Goal: Task Accomplishment & Management: Manage account settings

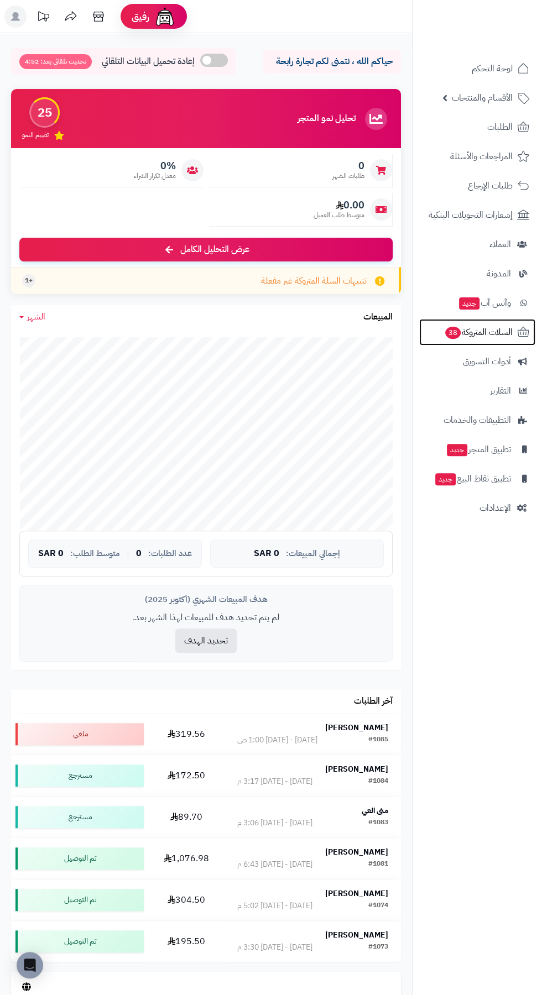
click at [496, 326] on span "السلات المتروكة 38" at bounding box center [478, 332] width 69 height 15
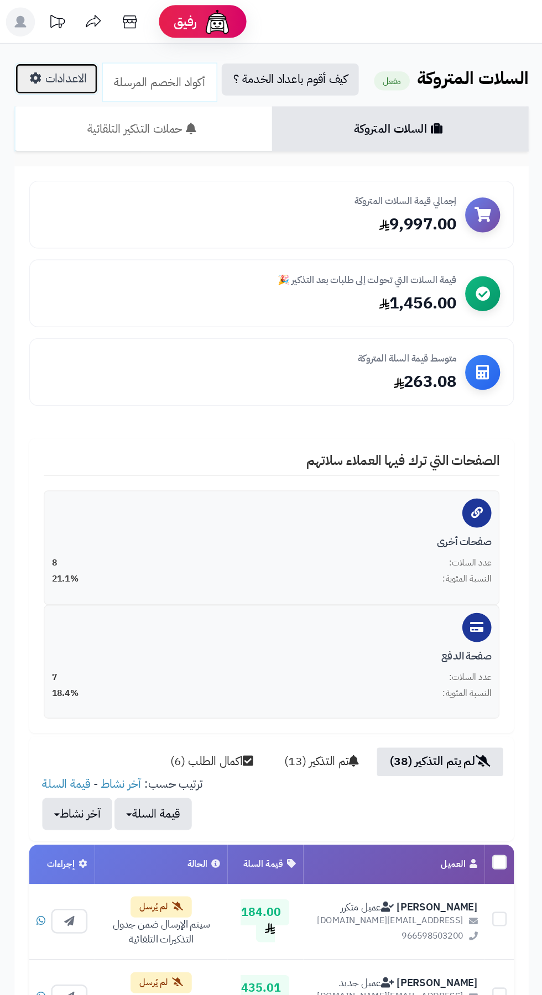
click at [50, 58] on link "الاعدادات" at bounding box center [43, 60] width 64 height 24
